Goal: Transaction & Acquisition: Purchase product/service

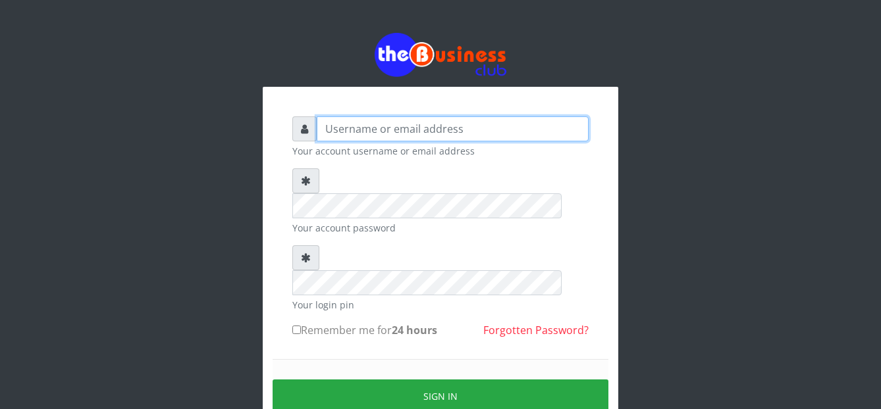
type input "graciouscybercafe@gmail.com"
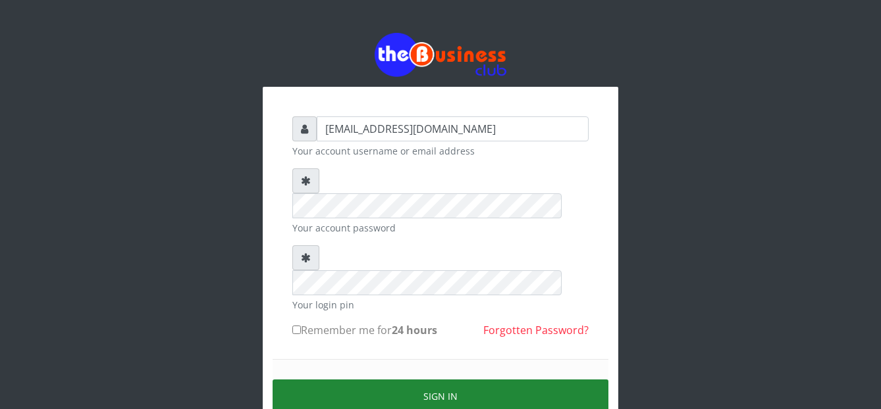
click at [335, 380] on button "Sign in" at bounding box center [440, 397] width 336 height 34
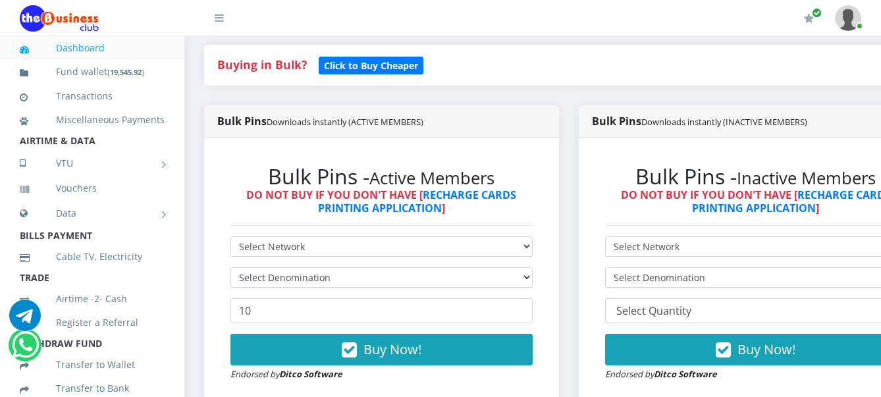
scroll to position [296, 0]
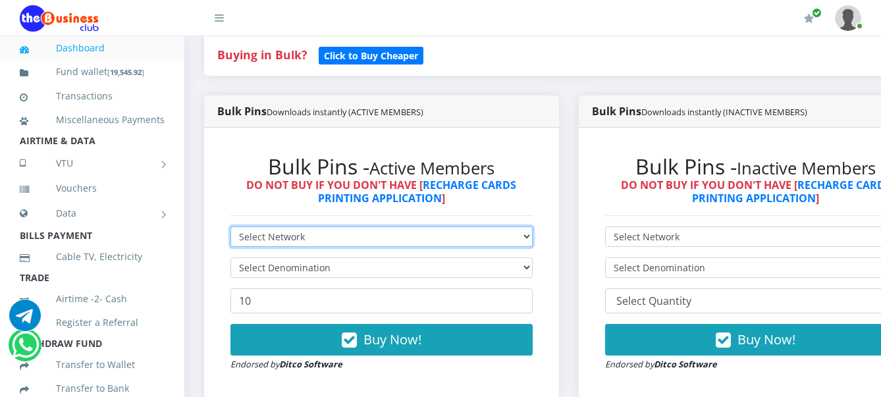
click at [498, 242] on select "Select Network MTN Globacom 9Mobile Airtel" at bounding box center [381, 236] width 302 height 20
select select "Airtel"
click at [230, 228] on select "Select Network MTN Globacom 9Mobile Airtel" at bounding box center [381, 236] width 302 height 20
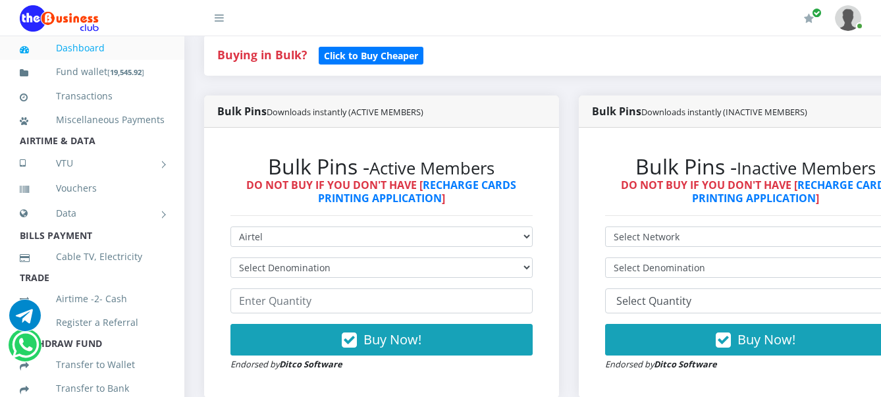
click at [209, 278] on div "Bulk Pins - Active Members DO NOT BUY IF YOU DON'T HAVE [ RECHARGE CARDS PRINTI…" at bounding box center [381, 263] width 355 height 270
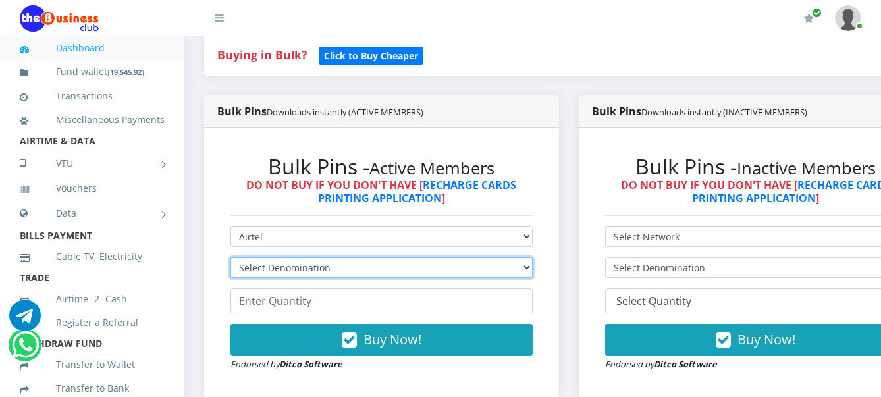
click at [265, 265] on select "Select Denomination Airtel NGN100 - ₦96.38 Airtel NGN200 - ₦192.76 Airtel NGN50…" at bounding box center [381, 267] width 302 height 20
click at [230, 259] on select "Select Denomination Airtel NGN100 - ₦96.38 Airtel NGN200 - ₦192.76 Airtel NGN50…" at bounding box center [381, 267] width 302 height 20
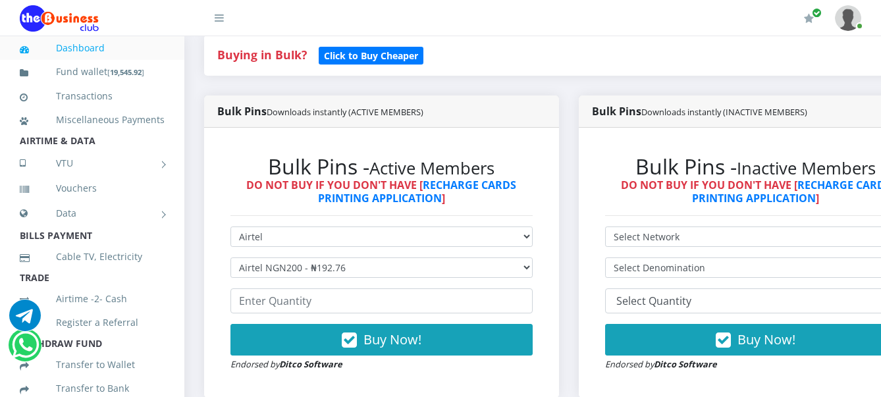
click at [294, 281] on form "Select Network MTN Globacom 9Mobile Airtel Select Denomination Airtel NGN100 - …" at bounding box center [381, 298] width 302 height 145
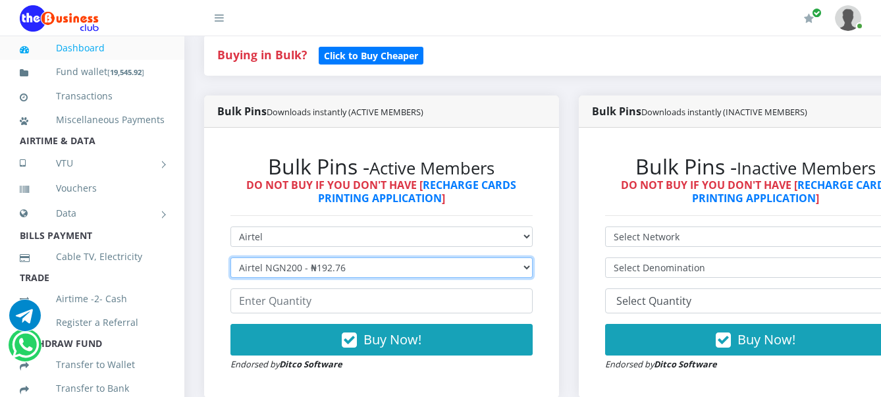
click at [294, 267] on select "Select Denomination Airtel NGN100 - ₦96.38 Airtel NGN200 - ₦192.76 Airtel NGN50…" at bounding box center [381, 267] width 302 height 20
select select "96.38-100"
click at [230, 259] on select "Select Denomination Airtel NGN100 - ₦96.38 Airtel NGN200 - ₦192.76 Airtel NGN50…" at bounding box center [381, 267] width 302 height 20
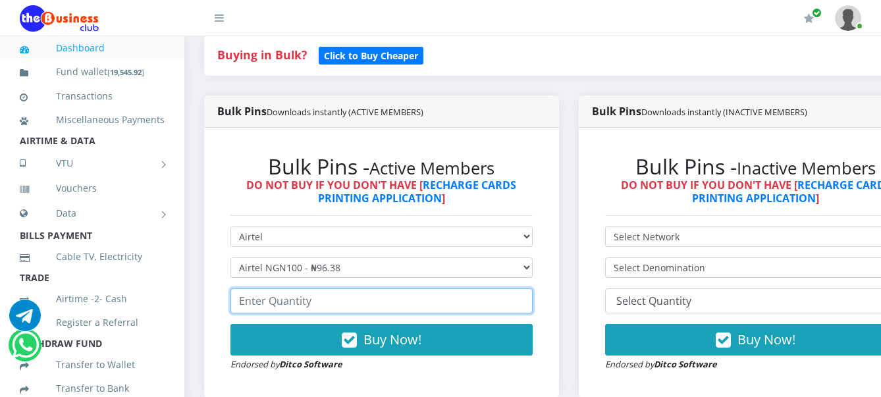
click at [282, 304] on input "number" at bounding box center [381, 300] width 302 height 25
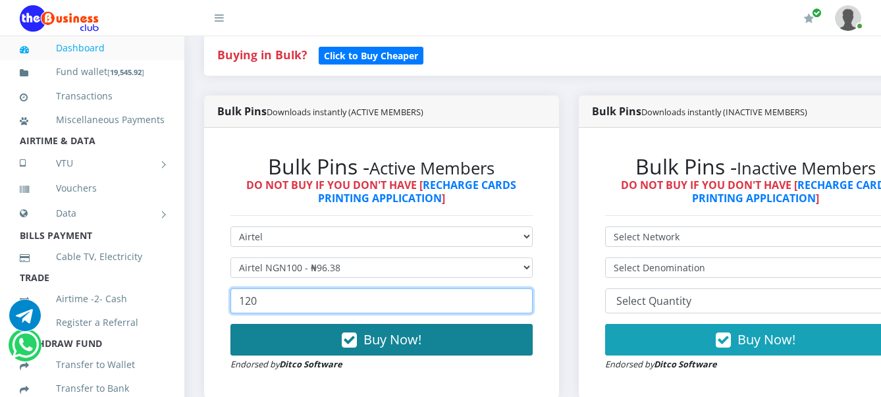
type input "120"
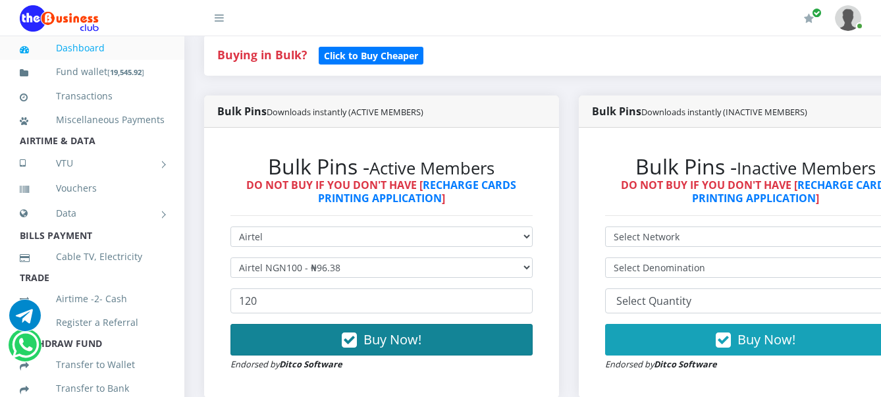
click at [302, 341] on button "Buy Now!" at bounding box center [381, 340] width 302 height 32
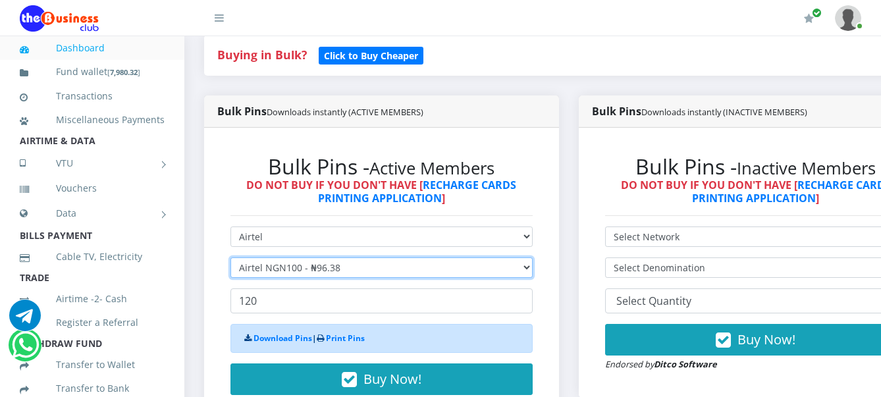
click at [284, 267] on select "Select Denomination Airtel NGN100 - ₦96.38 Airtel NGN200 - ₦192.76 Airtel NGN50…" at bounding box center [381, 267] width 302 height 20
select select "481.9-500"
click at [230, 259] on select "Select Denomination Airtel NGN100 - ₦96.38 Airtel NGN200 - ₦192.76 Airtel NGN50…" at bounding box center [381, 267] width 302 height 20
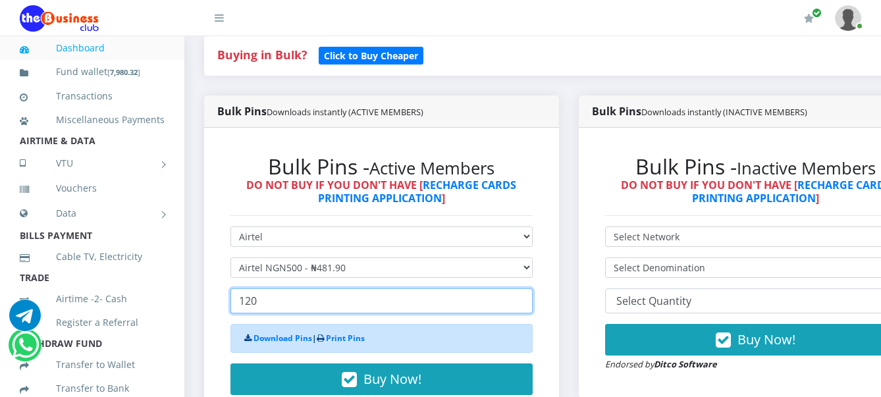
click at [305, 304] on input "120" at bounding box center [381, 300] width 302 height 25
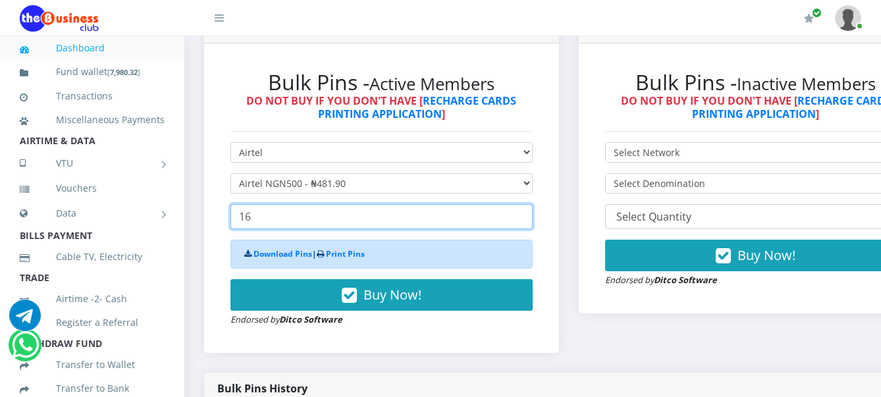
scroll to position [395, 0]
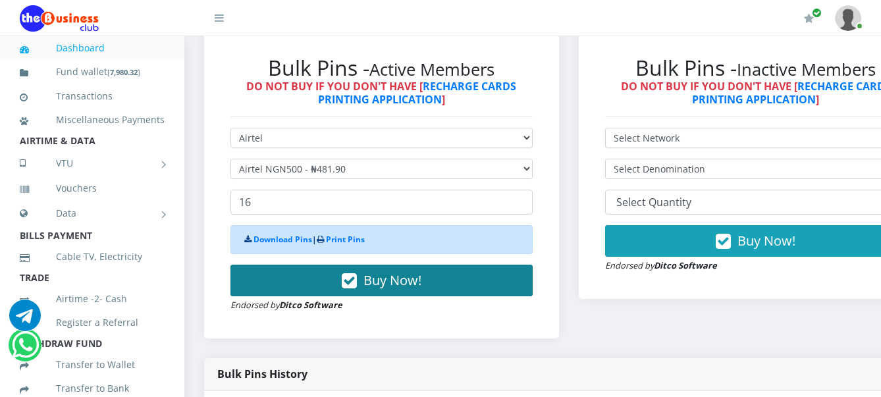
click at [452, 285] on button "Buy Now!" at bounding box center [381, 281] width 302 height 32
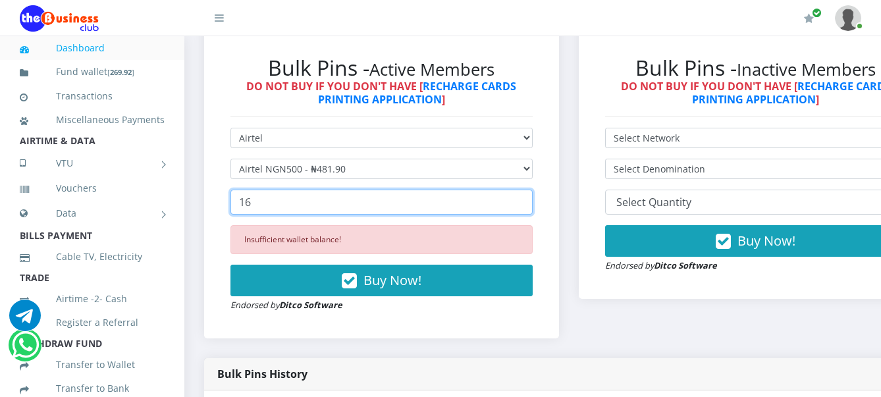
click at [376, 205] on input "16" at bounding box center [381, 202] width 302 height 25
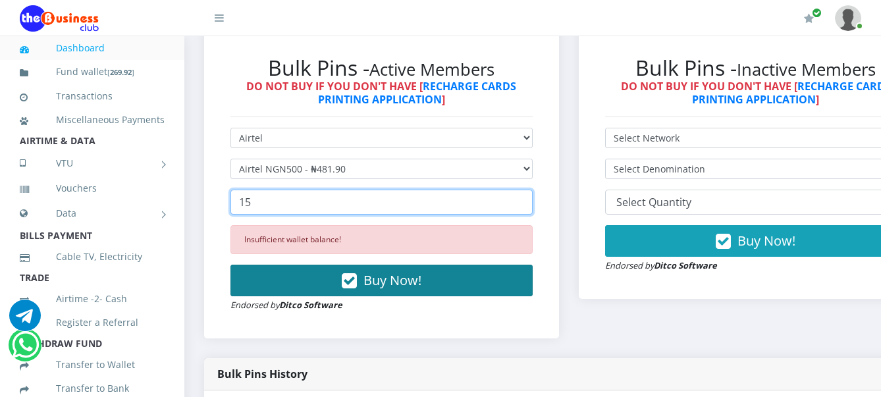
type input "15"
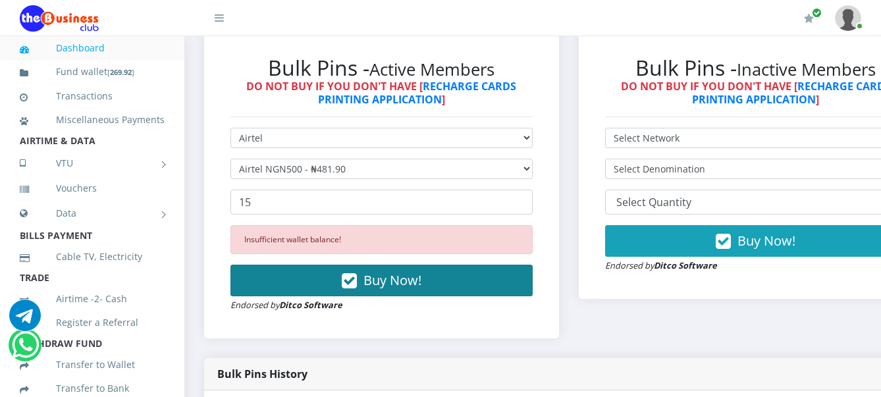
click at [384, 288] on span "Buy Now!" at bounding box center [392, 280] width 58 height 18
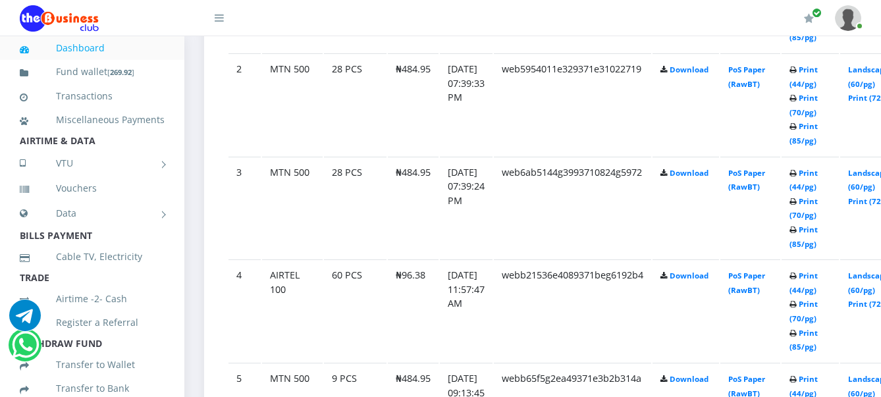
scroll to position [933, 0]
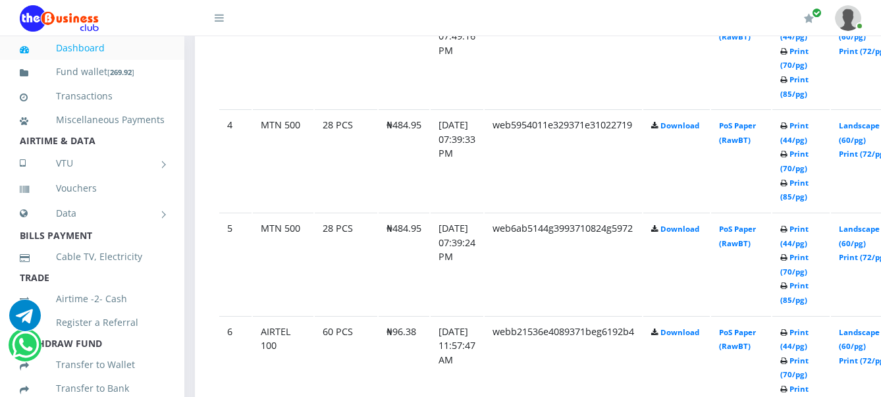
scroll to position [1031, 0]
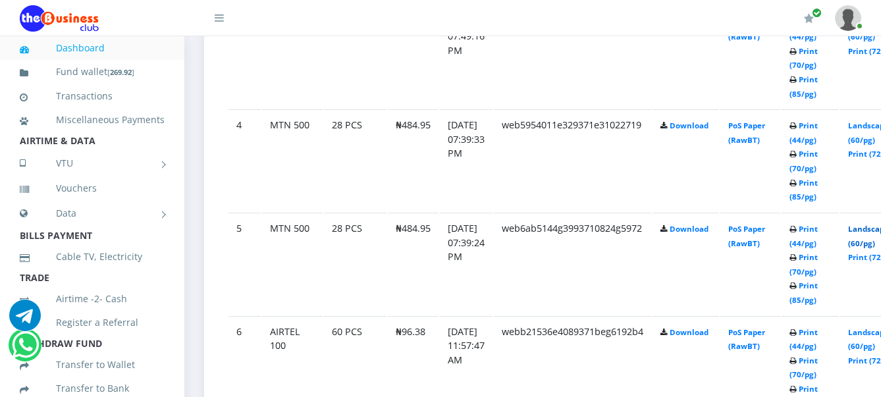
click at [875, 232] on link "Landscape (60/pg)" at bounding box center [868, 236] width 41 height 24
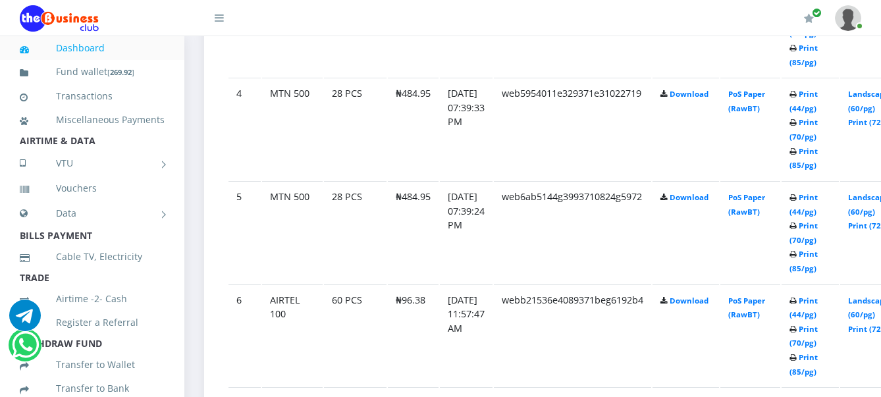
scroll to position [1031, 0]
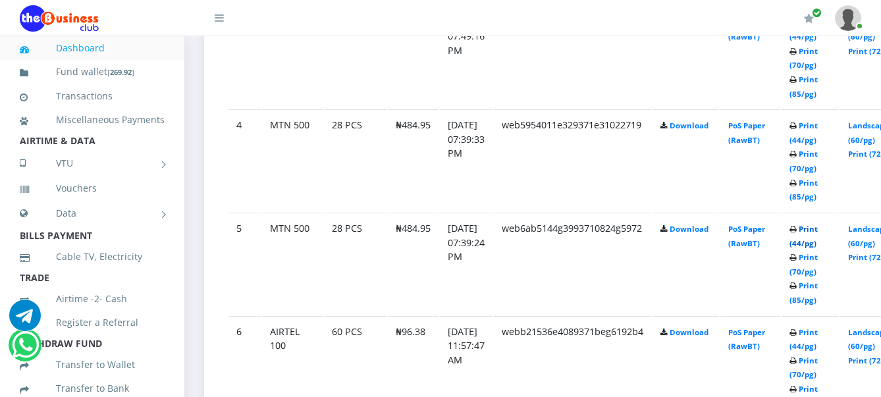
click at [817, 230] on link "Print (44/pg)" at bounding box center [803, 236] width 28 height 24
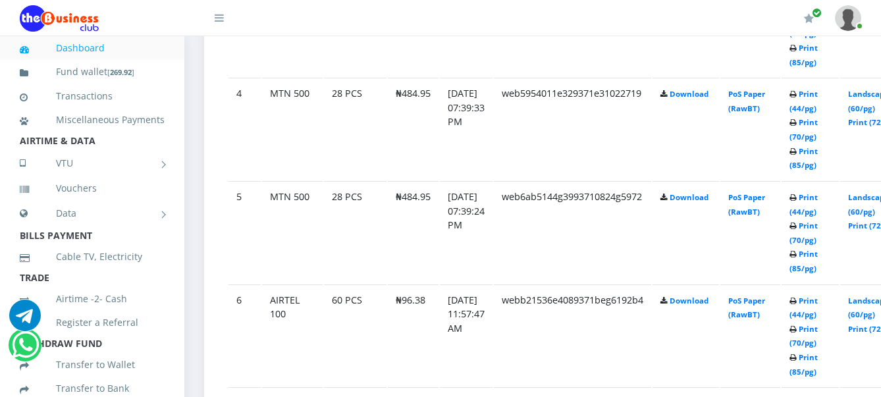
scroll to position [1031, 0]
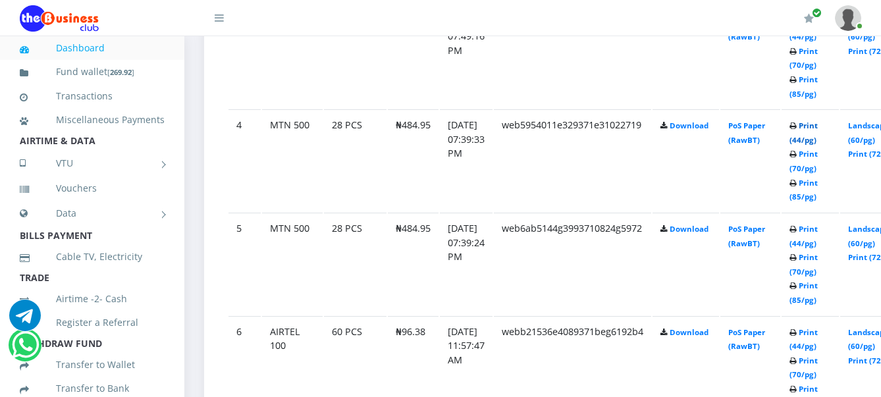
click at [817, 128] on link "Print (44/pg)" at bounding box center [803, 132] width 28 height 24
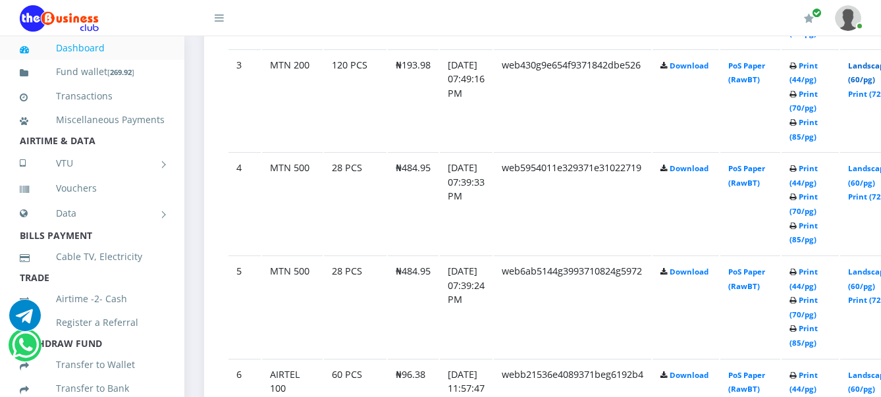
scroll to position [1031, 0]
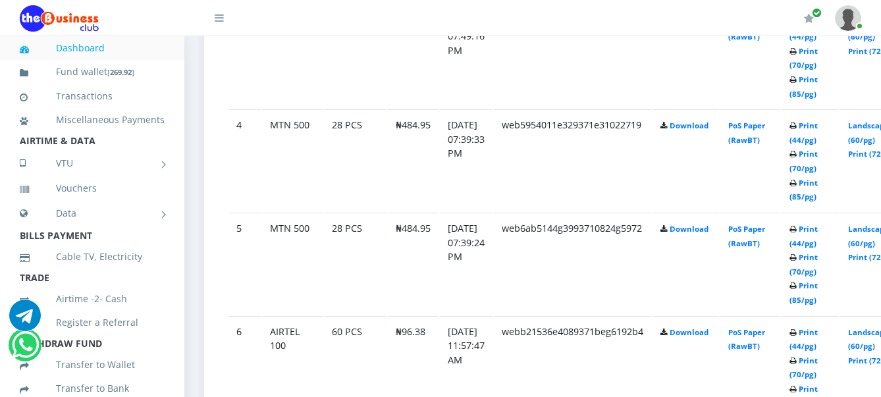
click at [869, 65] on td "Landscape (60/pg) Print (72/pg)" at bounding box center [874, 58] width 68 height 102
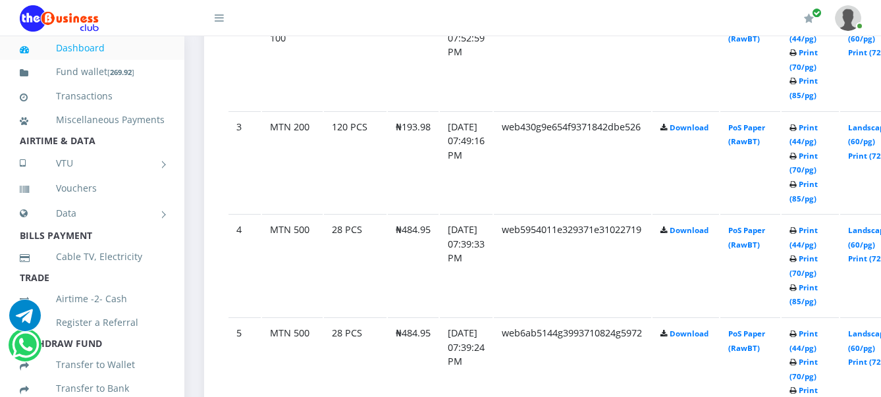
scroll to position [900, 0]
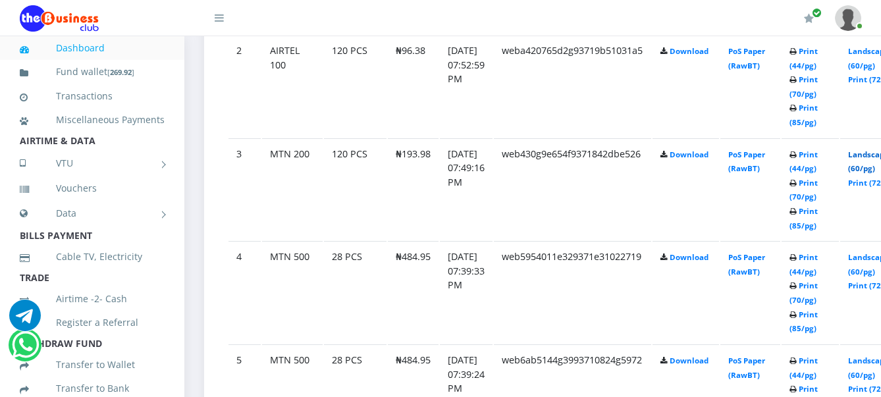
click at [873, 157] on link "Landscape (60/pg)" at bounding box center [868, 161] width 41 height 24
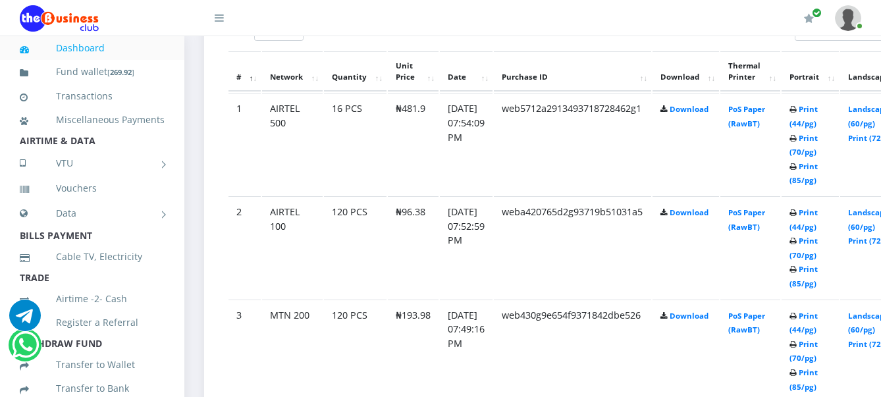
scroll to position [735, 0]
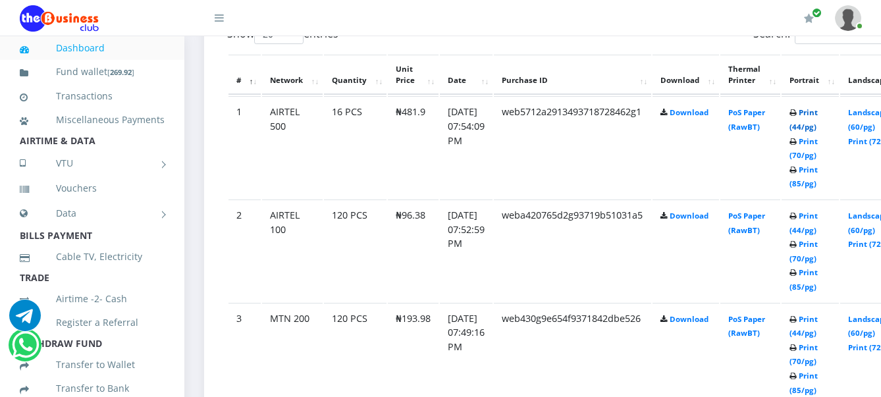
click at [817, 113] on link "Print (44/pg)" at bounding box center [803, 119] width 28 height 24
click at [817, 115] on link "Print (44/pg)" at bounding box center [803, 119] width 28 height 24
click at [874, 218] on link "Landscape (60/pg)" at bounding box center [868, 223] width 41 height 24
